Goal: Information Seeking & Learning: Learn about a topic

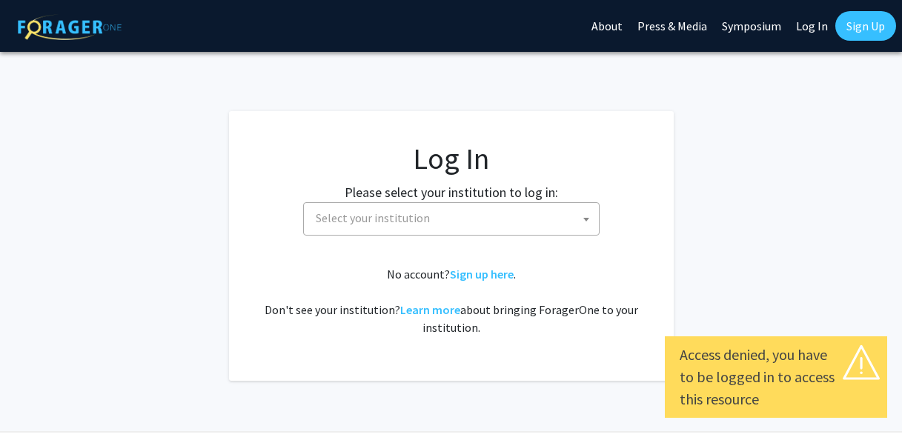
select select
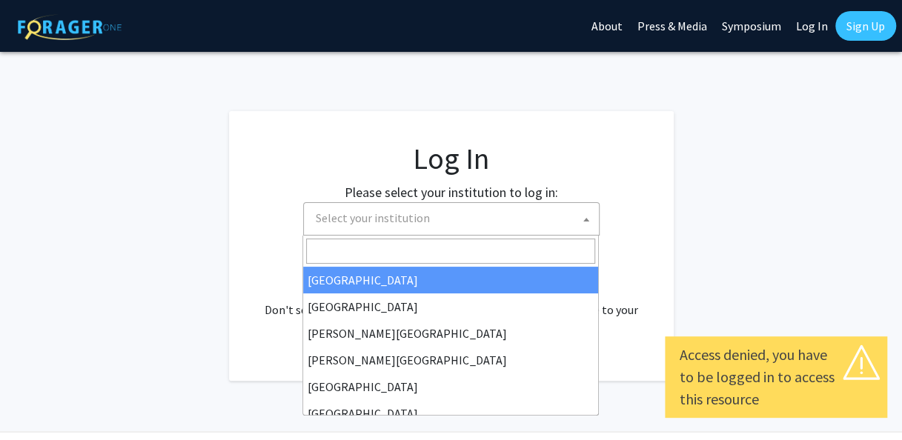
click at [507, 226] on span "Select your institution" at bounding box center [454, 218] width 289 height 30
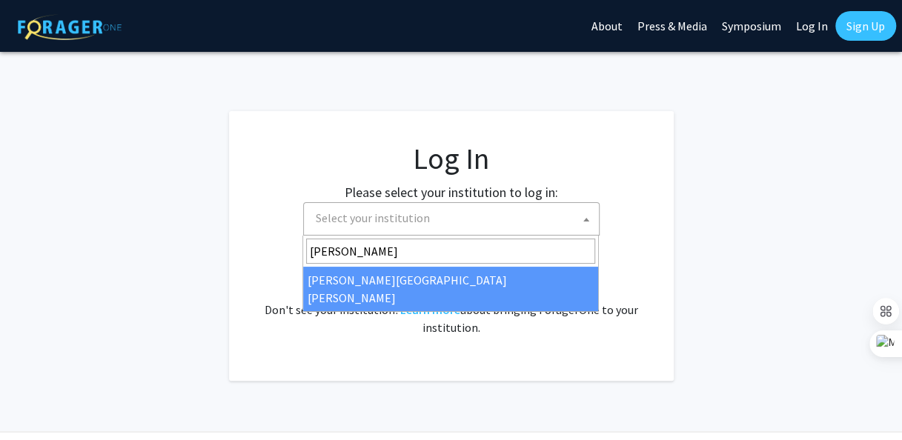
type input "[PERSON_NAME]"
select select "1"
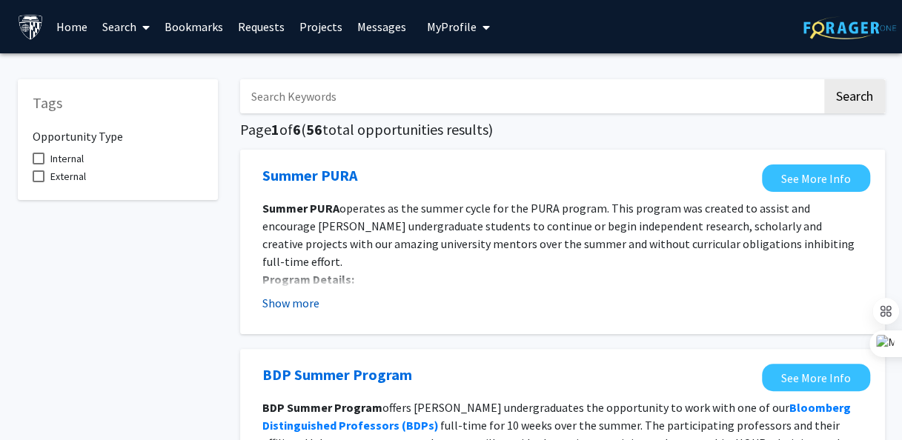
click at [288, 307] on button "Show more" at bounding box center [290, 303] width 57 height 18
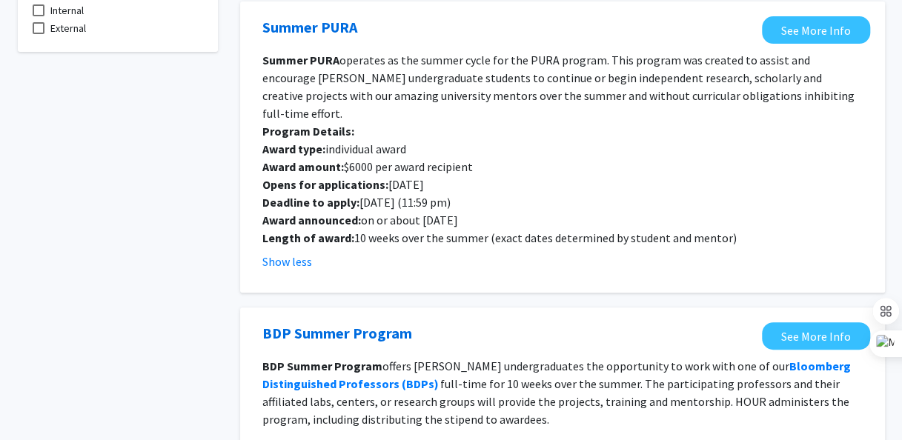
scroll to position [222, 0]
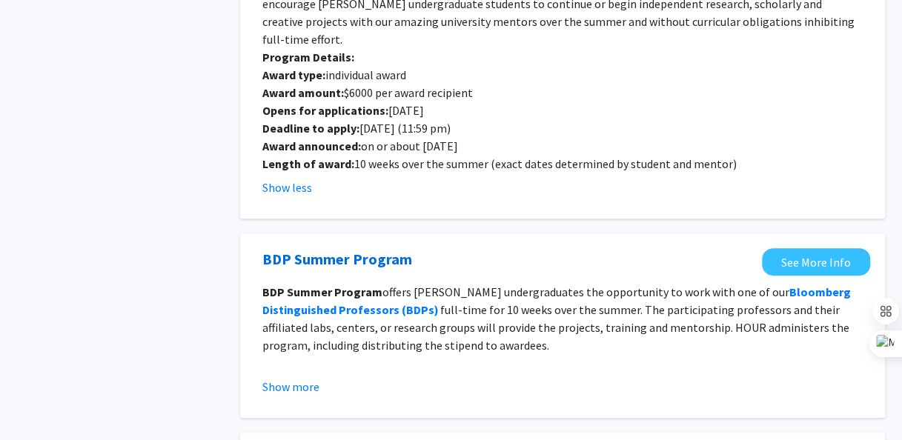
click at [332, 354] on p at bounding box center [562, 363] width 600 height 18
click at [314, 378] on button "Show more" at bounding box center [290, 387] width 57 height 18
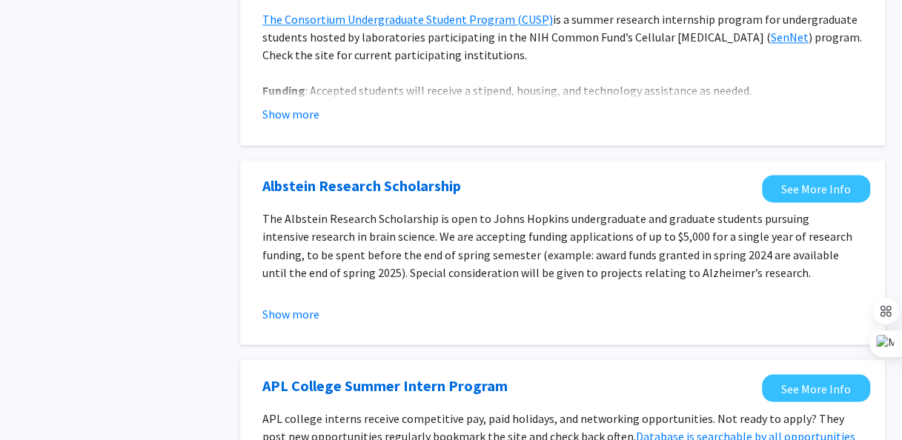
scroll to position [1111, 0]
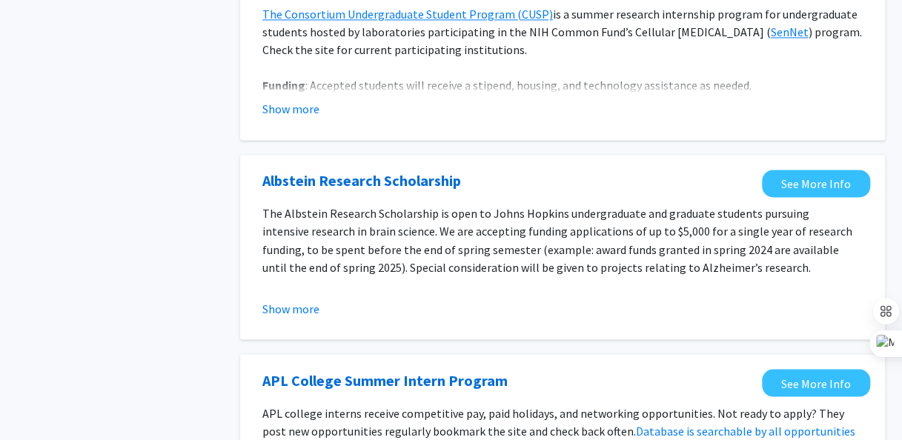
click at [298, 302] on fg-opportunity "Albstein Research Scholarship See More Info The Albstein Research Scholarship i…" at bounding box center [562, 247] width 615 height 155
click at [302, 299] on button "Show more" at bounding box center [290, 308] width 57 height 18
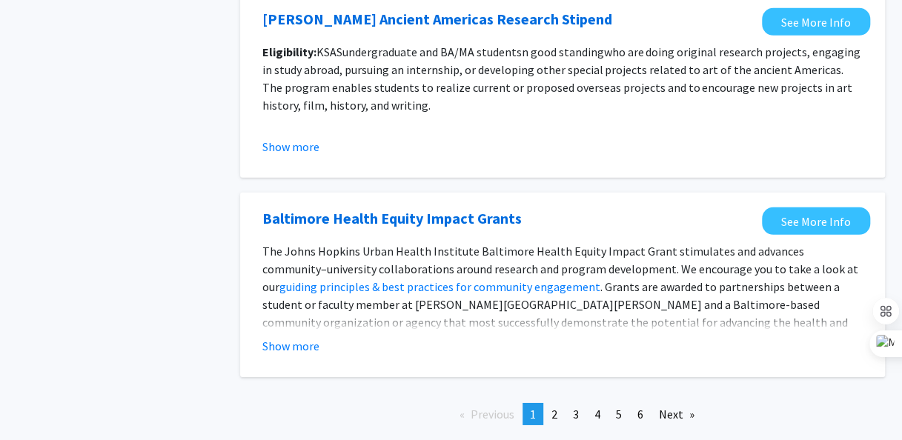
scroll to position [2149, 0]
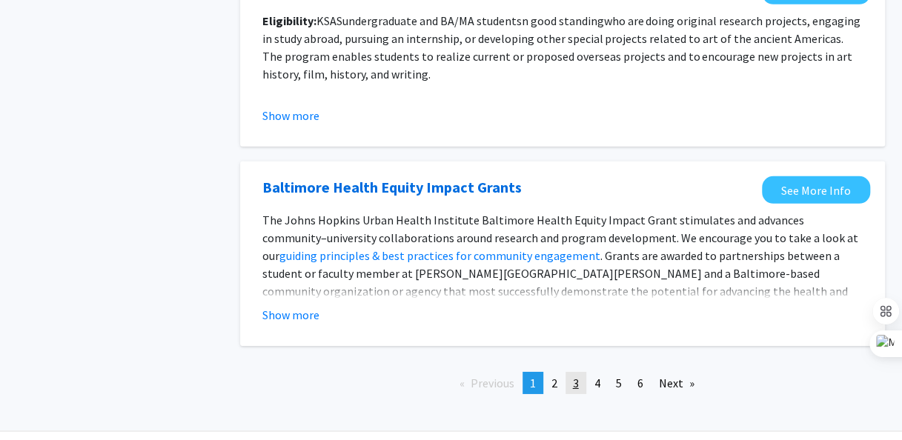
click at [568, 372] on link "page 3" at bounding box center [575, 383] width 21 height 22
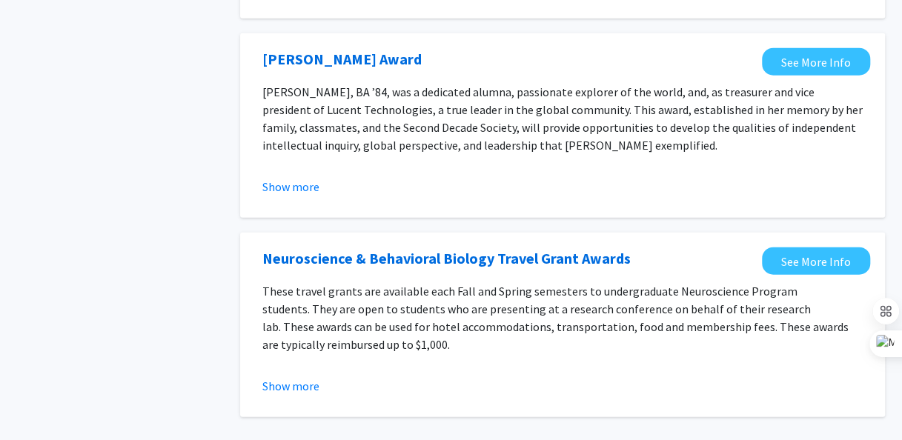
scroll to position [1802, 0]
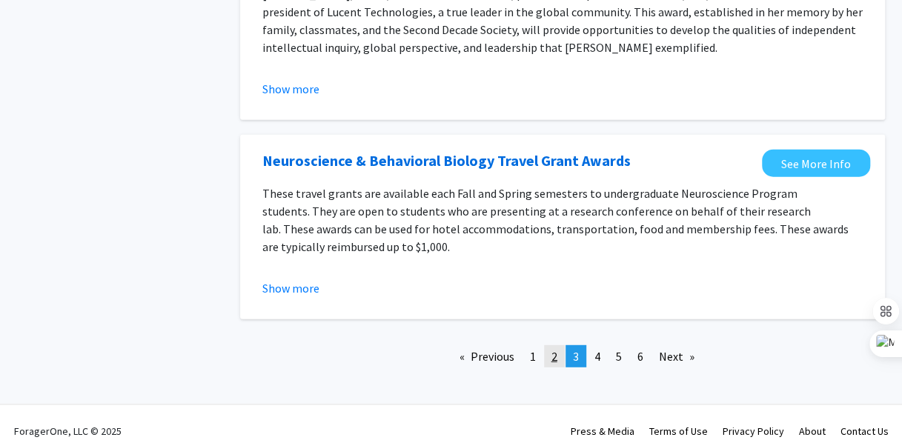
click at [551, 349] on span "2" at bounding box center [554, 356] width 6 height 15
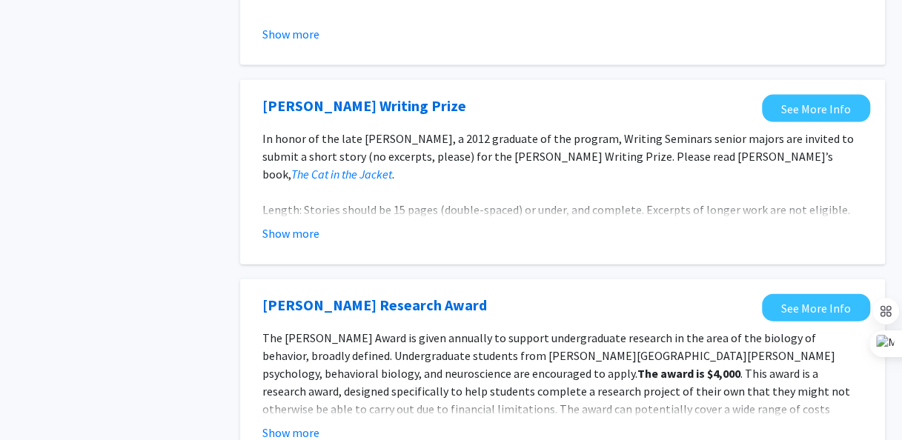
scroll to position [1843, 0]
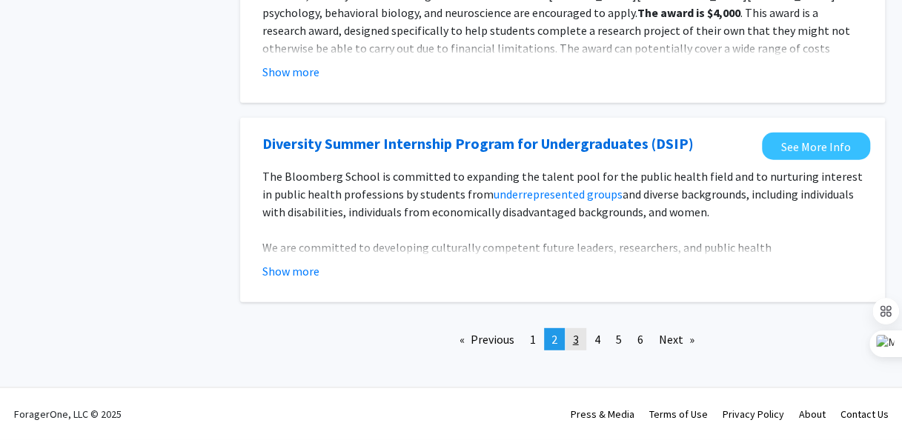
click at [574, 345] on span "3" at bounding box center [576, 339] width 6 height 15
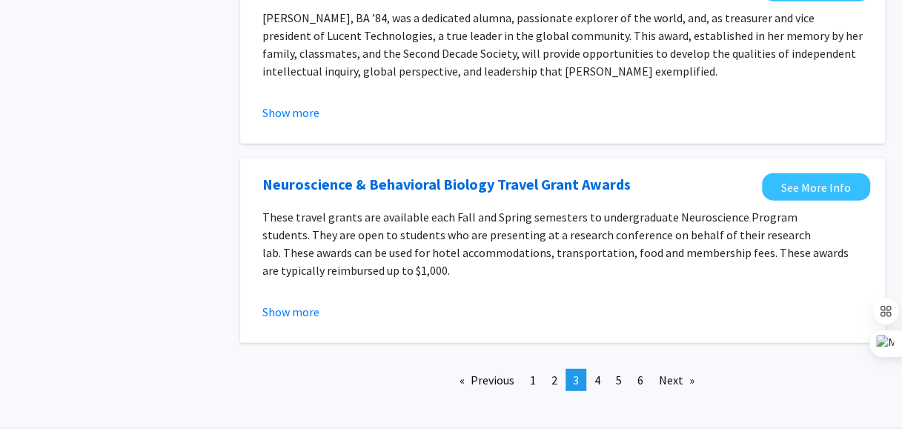
scroll to position [1802, 0]
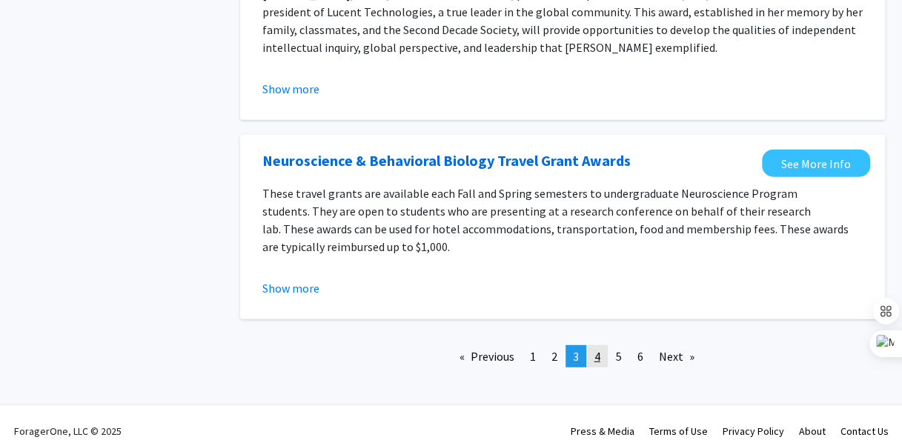
click at [598, 349] on span "4" at bounding box center [597, 356] width 6 height 15
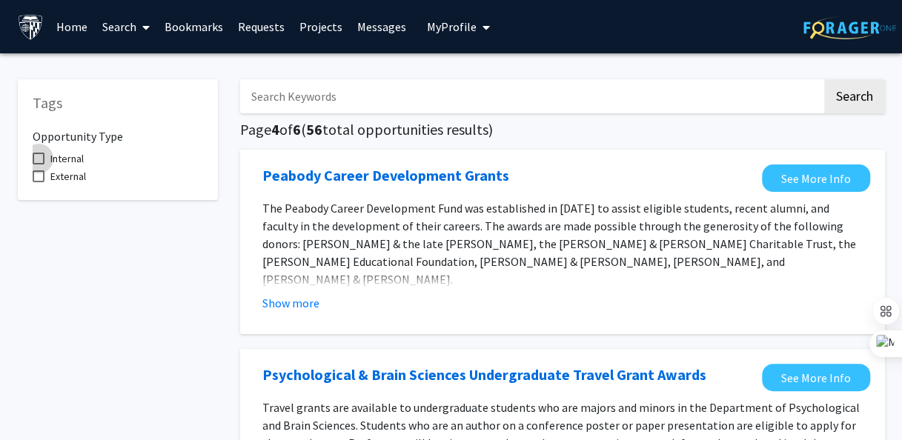
click at [74, 151] on span "Internal" at bounding box center [66, 159] width 33 height 18
click at [39, 164] on input "Internal" at bounding box center [38, 164] width 1 height 1
checkbox input "true"
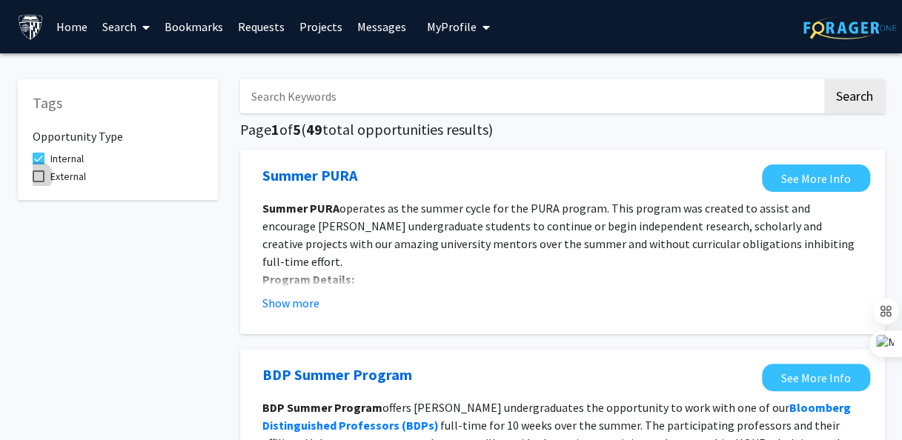
click at [70, 172] on span "External" at bounding box center [68, 176] width 36 height 18
click at [39, 182] on input "External" at bounding box center [38, 182] width 1 height 1
checkbox input "true"
click at [73, 160] on span "Internal" at bounding box center [66, 159] width 33 height 18
click at [39, 164] on input "Internal" at bounding box center [38, 164] width 1 height 1
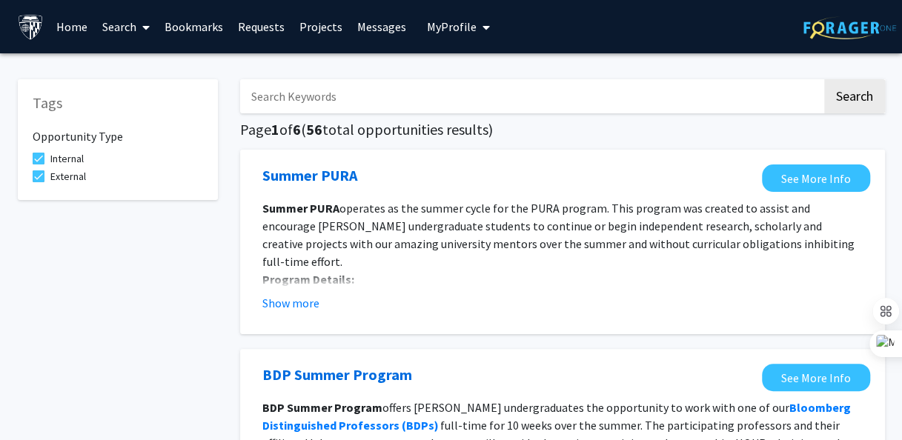
checkbox input "false"
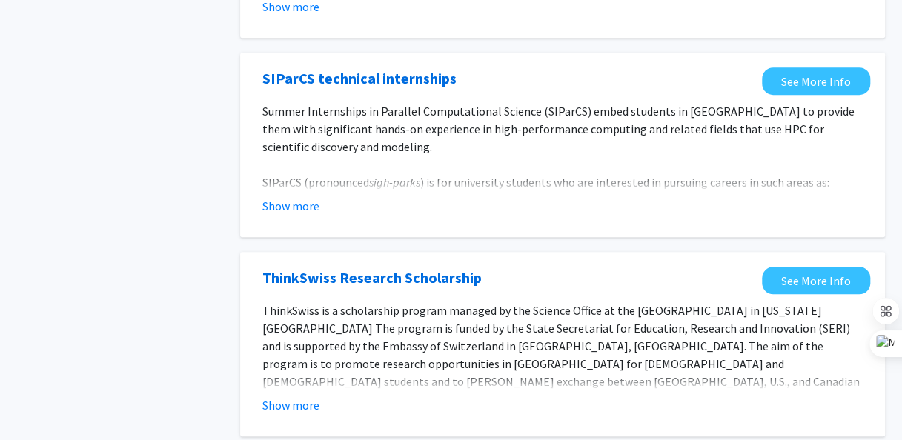
scroll to position [519, 0]
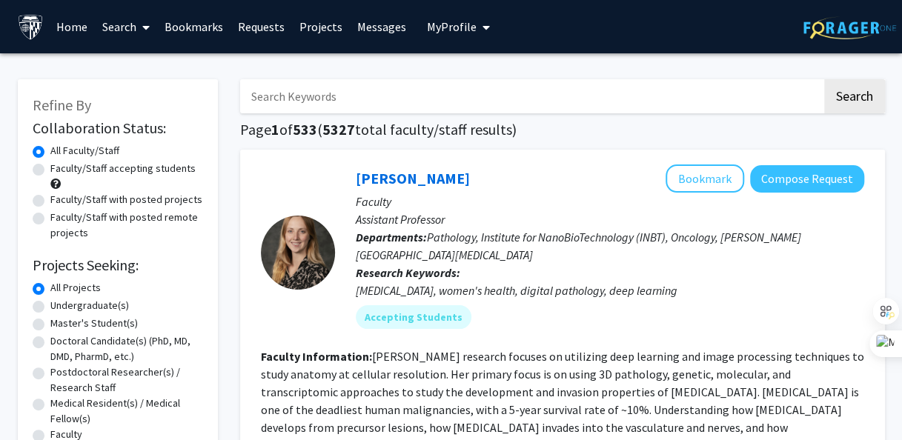
click at [64, 325] on label "Master's Student(s)" at bounding box center [93, 324] width 87 height 16
click at [60, 325] on input "Master's Student(s)" at bounding box center [55, 321] width 10 height 10
radio input "true"
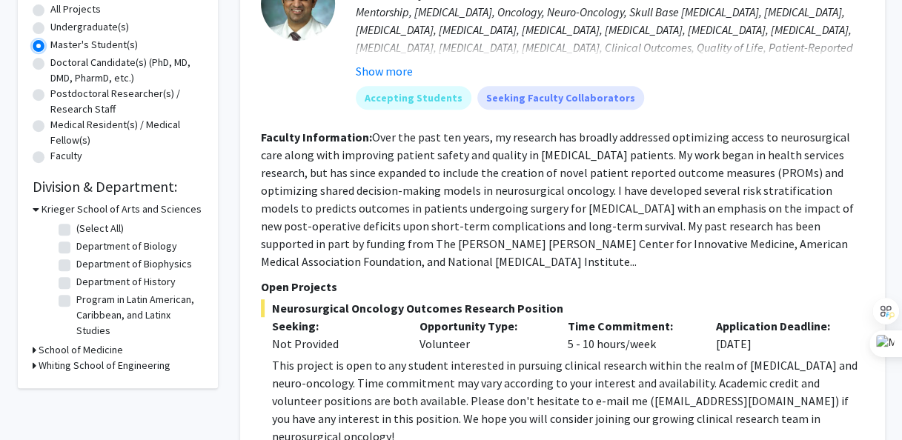
scroll to position [296, 0]
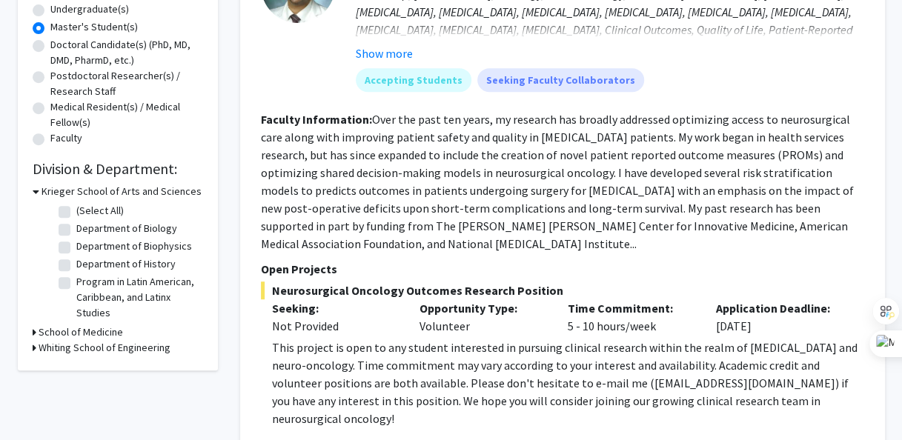
click at [37, 190] on icon at bounding box center [36, 192] width 7 height 16
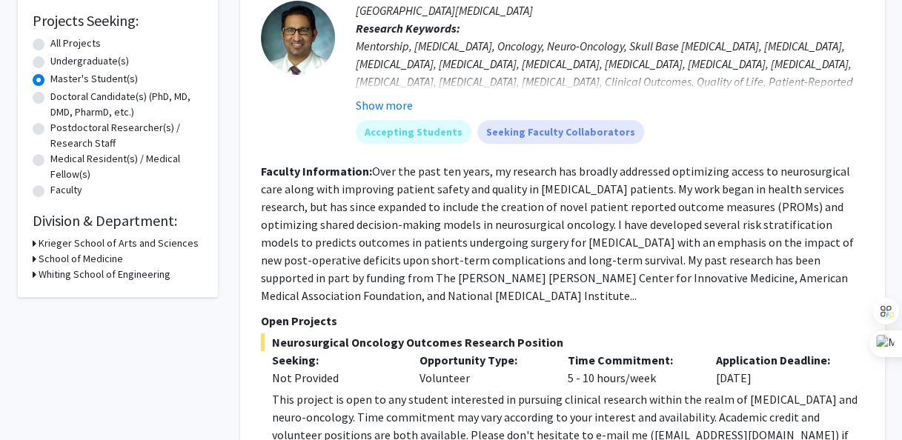
scroll to position [222, 0]
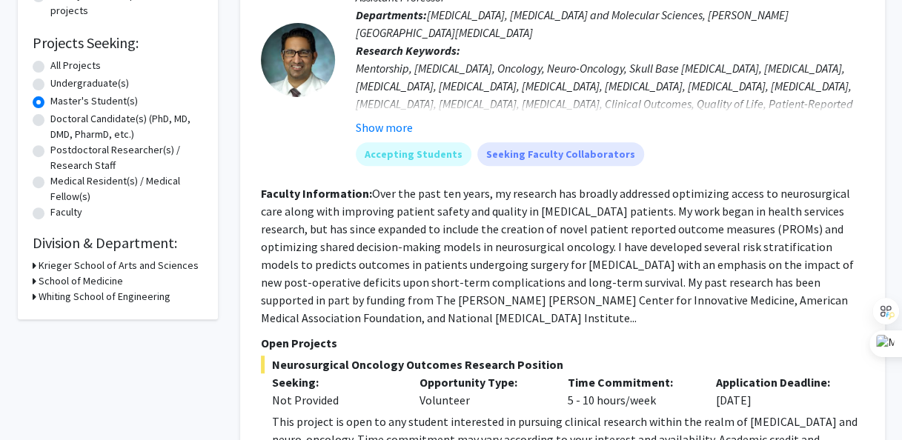
click at [33, 285] on icon at bounding box center [35, 281] width 4 height 16
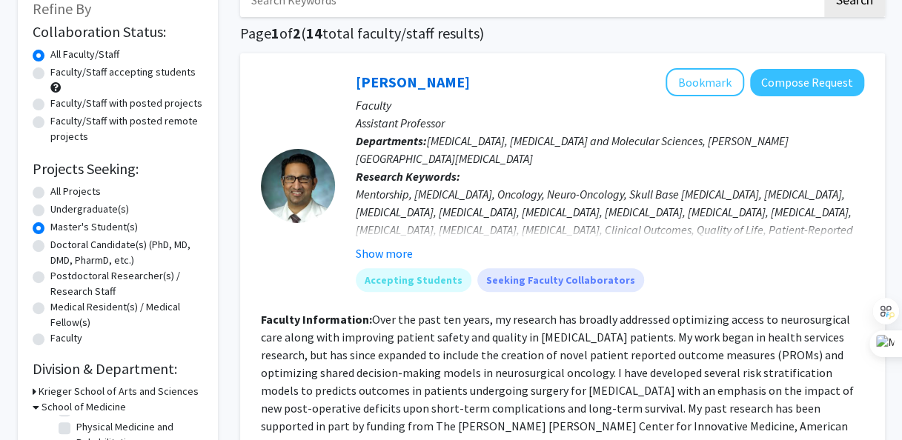
scroll to position [74, 0]
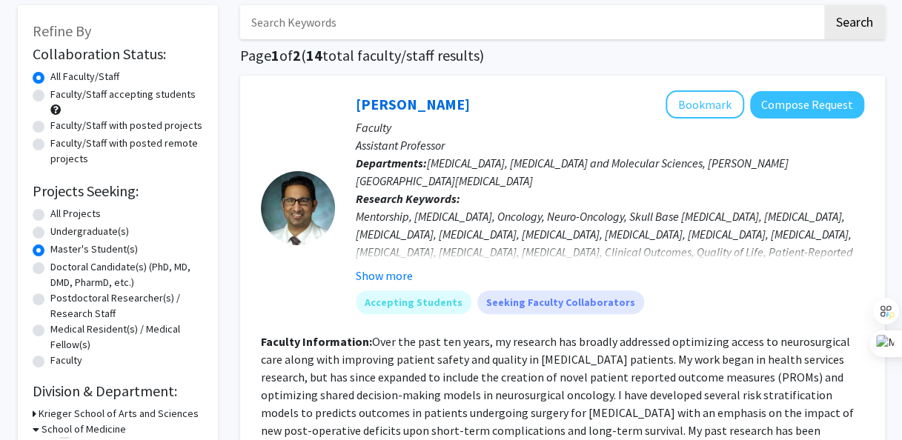
click at [70, 213] on label "All Projects" at bounding box center [75, 214] width 50 height 16
click at [60, 213] on input "All Projects" at bounding box center [55, 211] width 10 height 10
radio input "true"
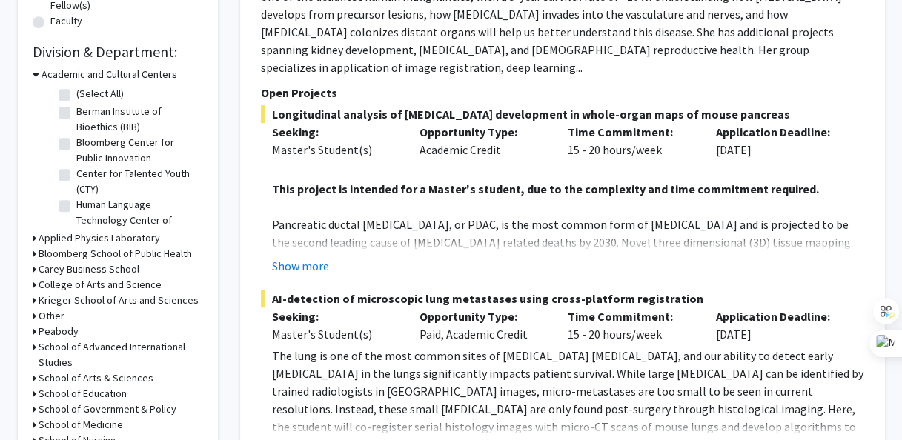
scroll to position [445, 0]
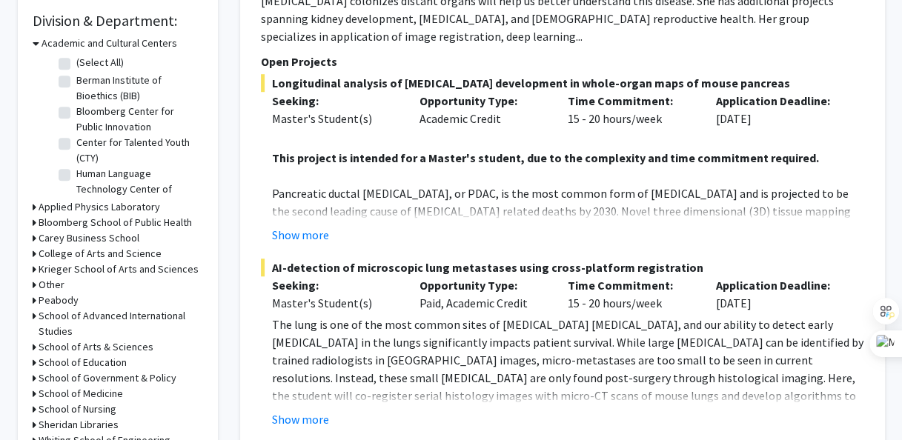
click at [36, 225] on div "Bloomberg School of Public Health" at bounding box center [118, 223] width 170 height 16
click at [31, 222] on div "Refine By Collaboration Status: Collaboration Status All Faculty/Staff Collabor…" at bounding box center [118, 49] width 200 height 828
click at [34, 218] on icon at bounding box center [35, 223] width 4 height 16
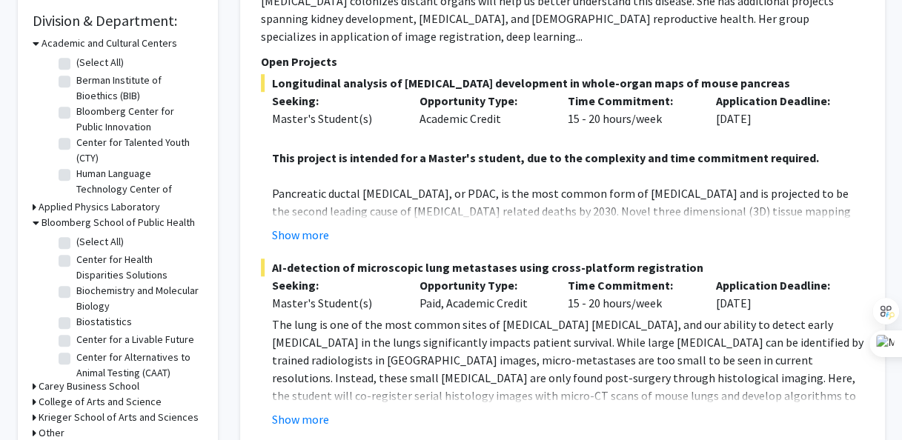
click at [76, 242] on label "(Select All)" at bounding box center [99, 242] width 47 height 16
click at [76, 242] on input "(Select All)" at bounding box center [81, 239] width 10 height 10
checkbox input "true"
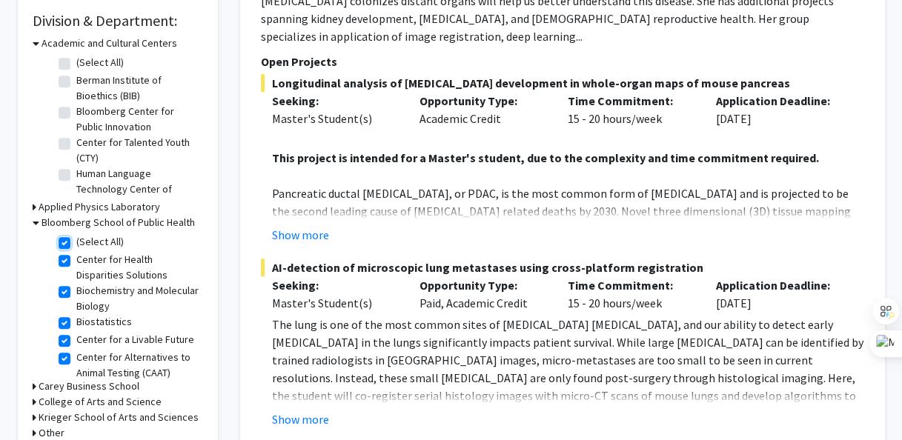
checkbox input "true"
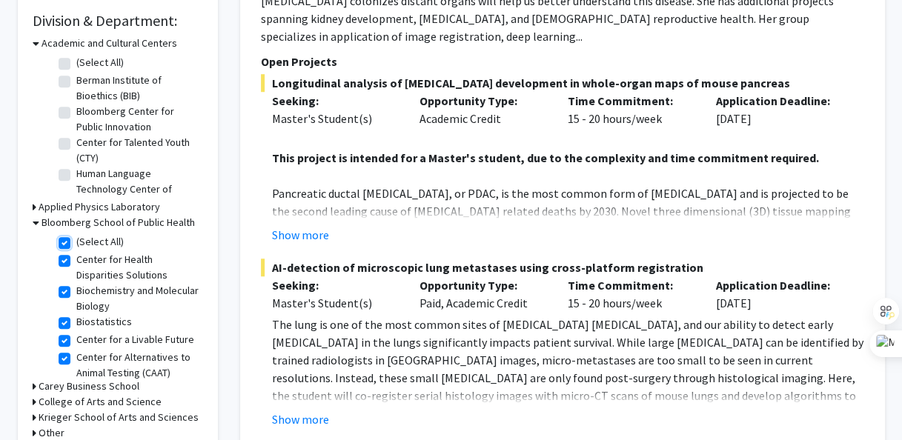
checkbox input "true"
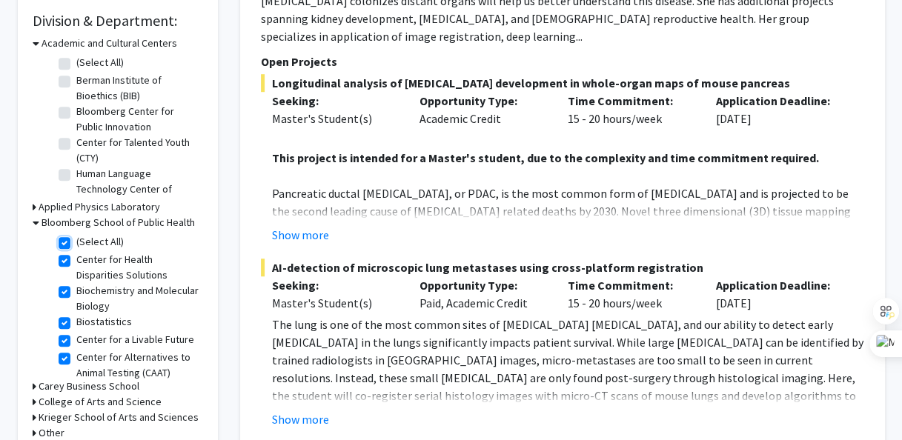
checkbox input "true"
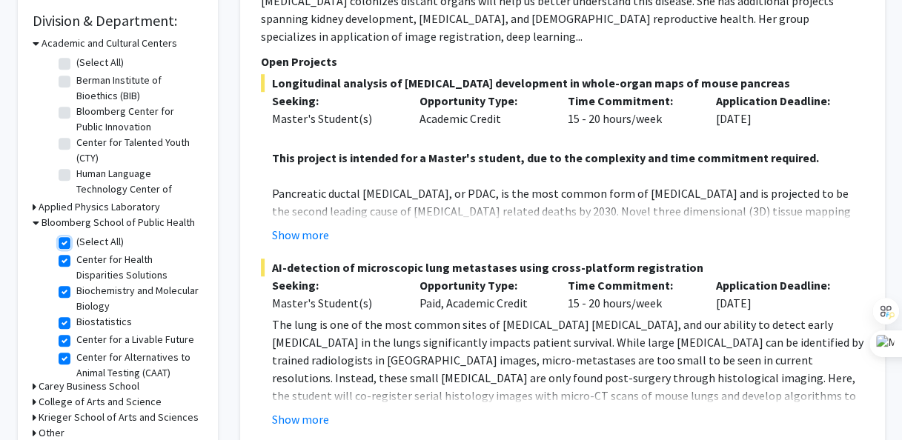
checkbox input "true"
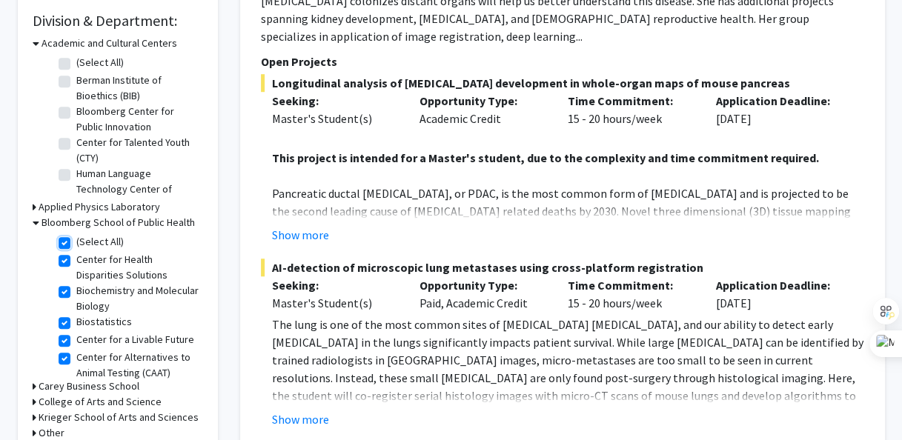
checkbox input "true"
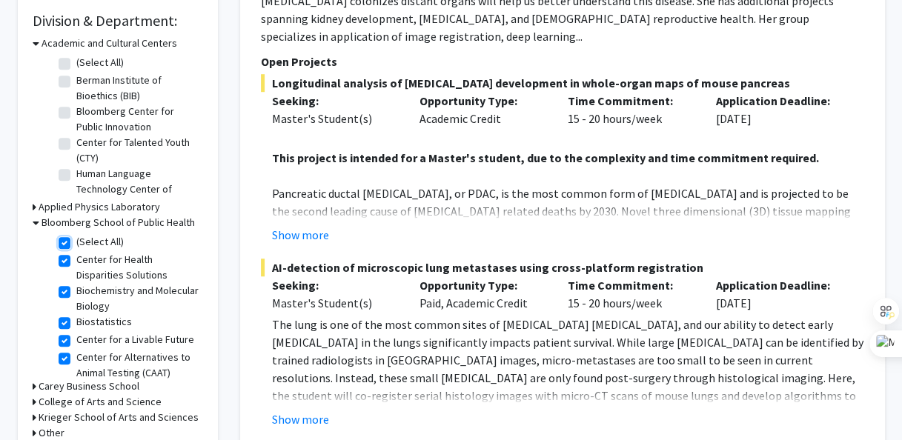
checkbox input "true"
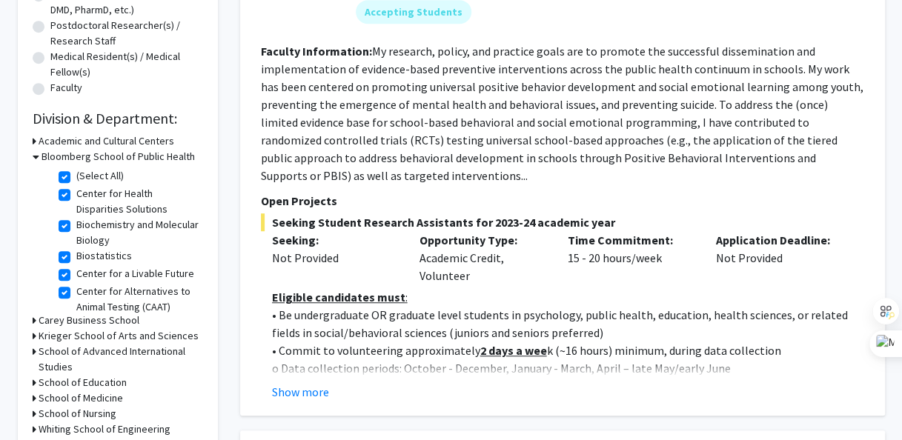
scroll to position [370, 0]
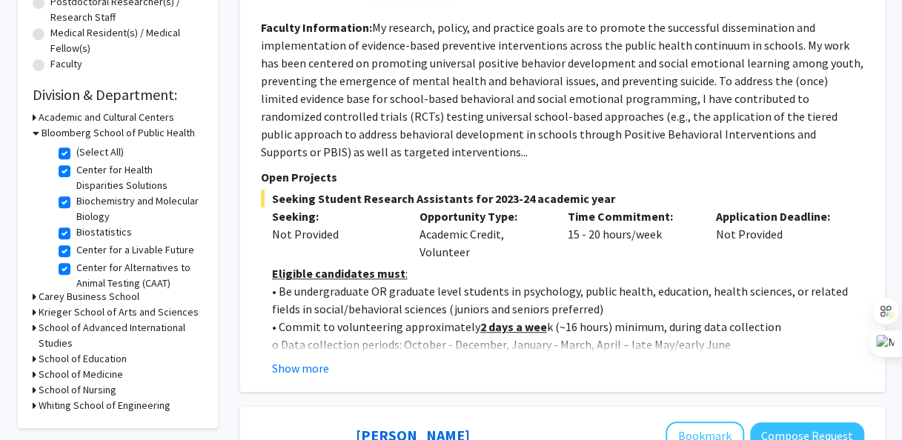
click at [70, 390] on h3 "School of Nursing" at bounding box center [78, 390] width 78 height 16
click at [76, 413] on label "School of Nursing" at bounding box center [115, 410] width 78 height 16
click at [76, 411] on input "School of Nursing" at bounding box center [81, 407] width 10 height 10
checkbox input "true"
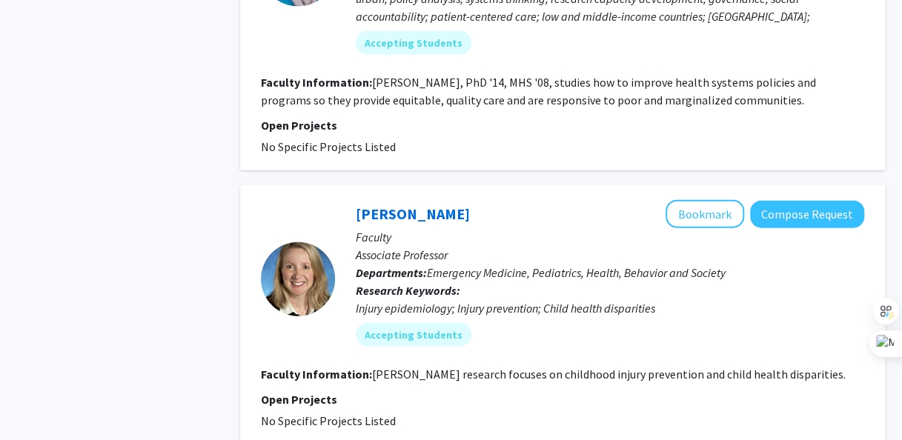
scroll to position [4298, 0]
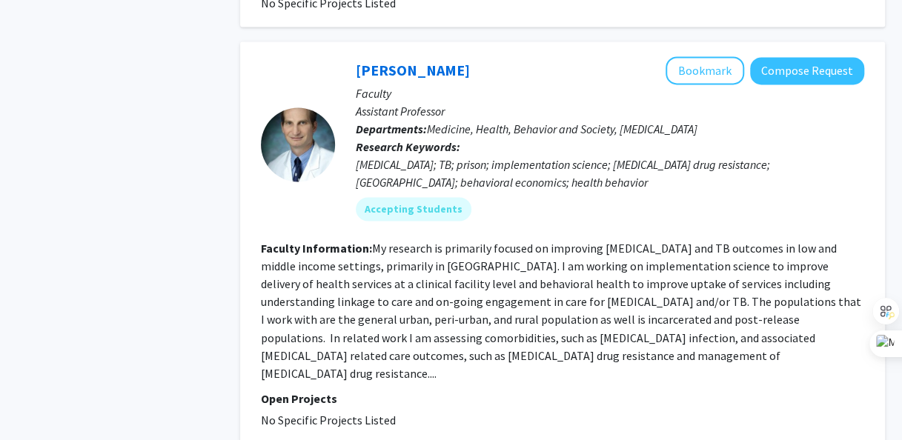
scroll to position [3726, 0]
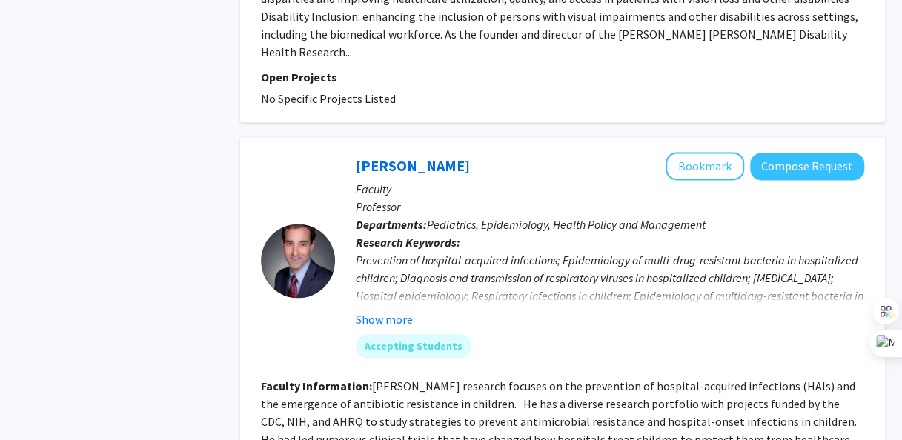
scroll to position [3815, 0]
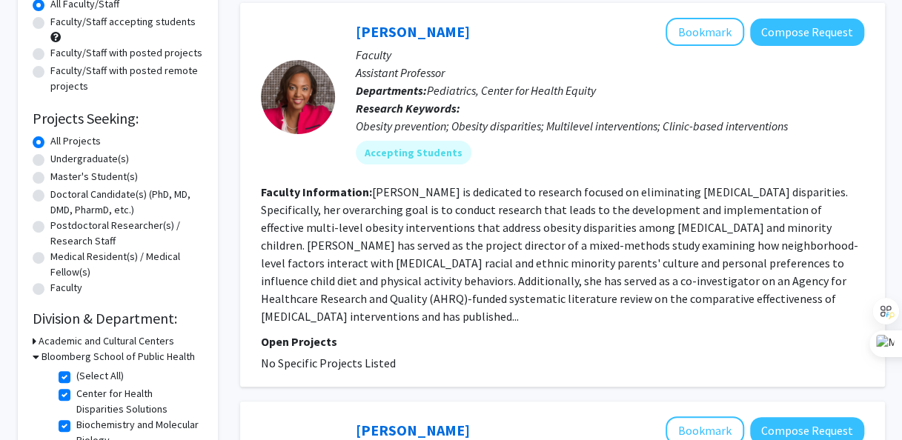
scroll to position [148, 0]
